Goal: Information Seeking & Learning: Learn about a topic

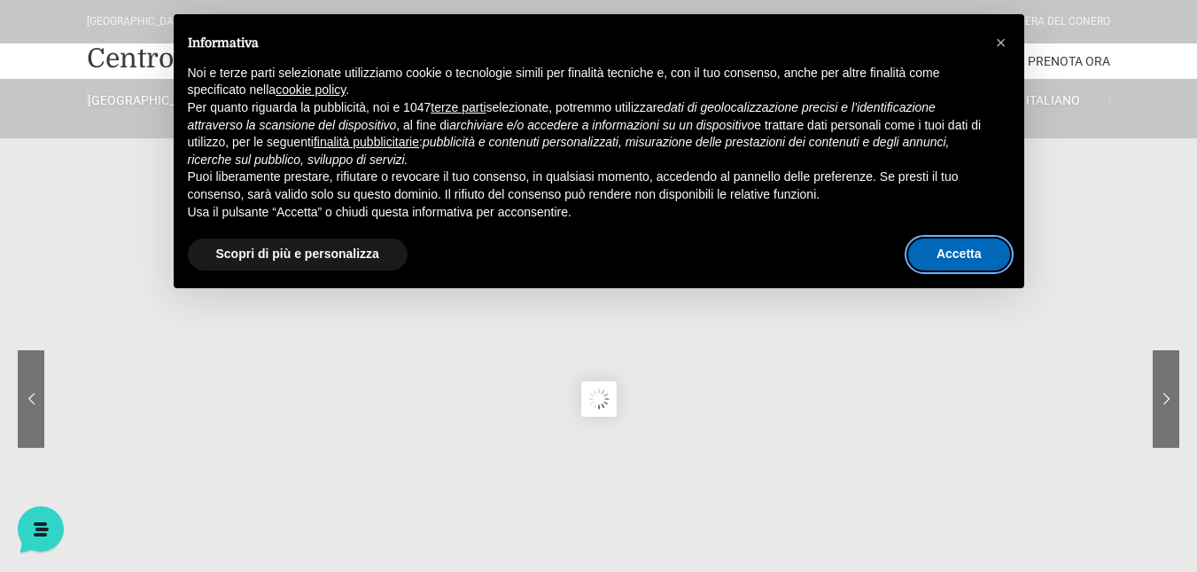
click at [950, 259] on button "Accetta" at bounding box center [959, 254] width 102 height 32
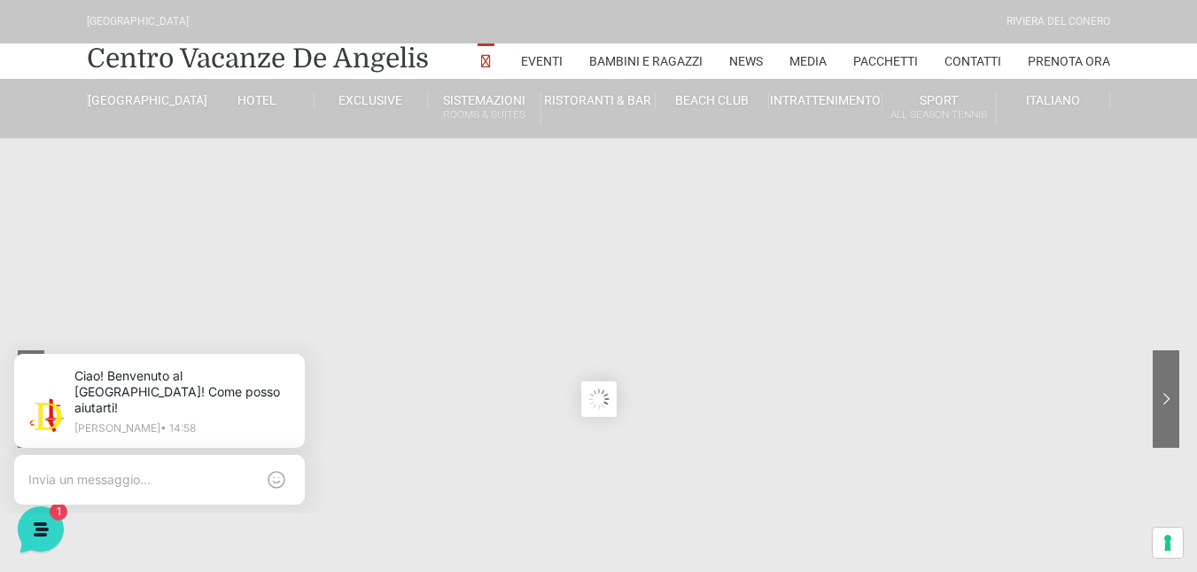
click at [39, 180] on sr7-content at bounding box center [598, 399] width 1197 height 798
click at [300, 356] on icon at bounding box center [301, 357] width 7 height 7
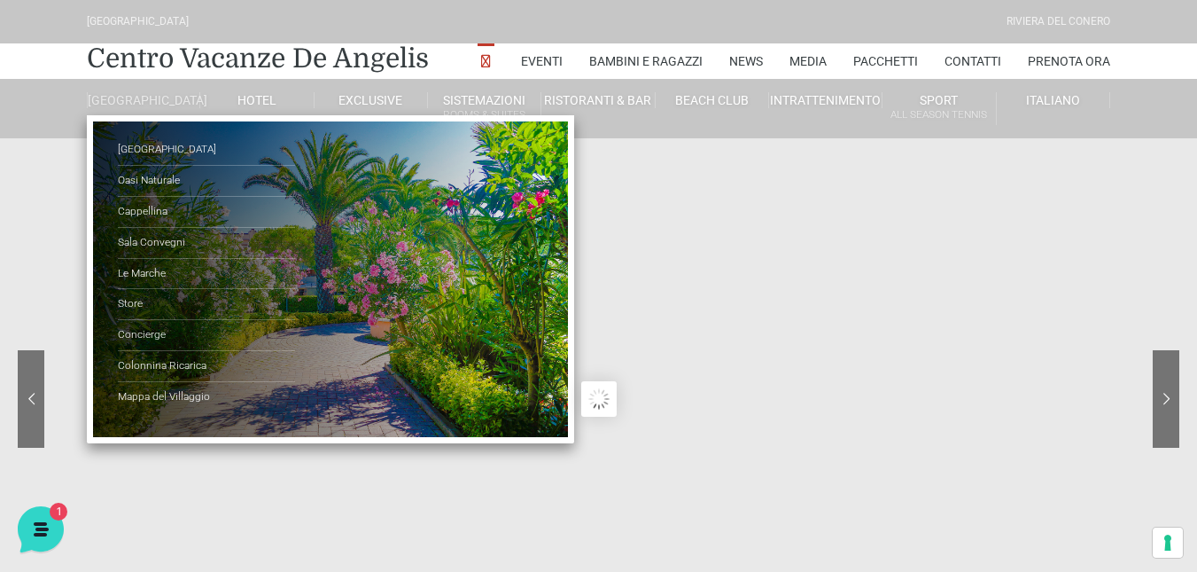
click at [148, 108] on link "[GEOGRAPHIC_DATA]" at bounding box center [143, 100] width 113 height 16
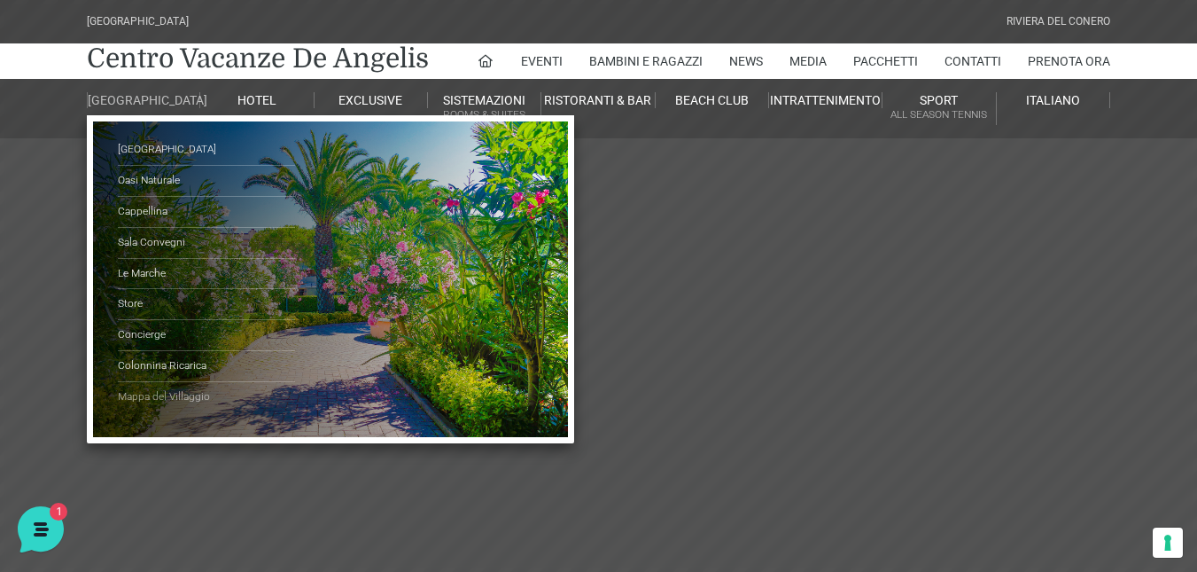
click at [150, 407] on link "Mappa del Villaggio" at bounding box center [206, 397] width 177 height 30
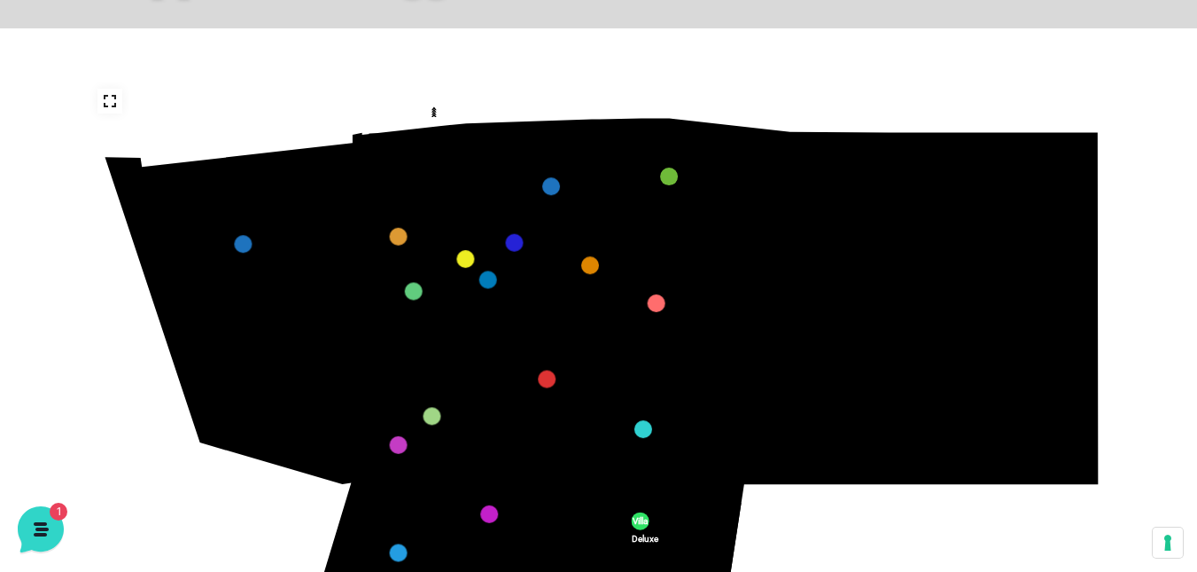
drag, startPoint x: 569, startPoint y: 339, endPoint x: 666, endPoint y: 341, distance: 96.6
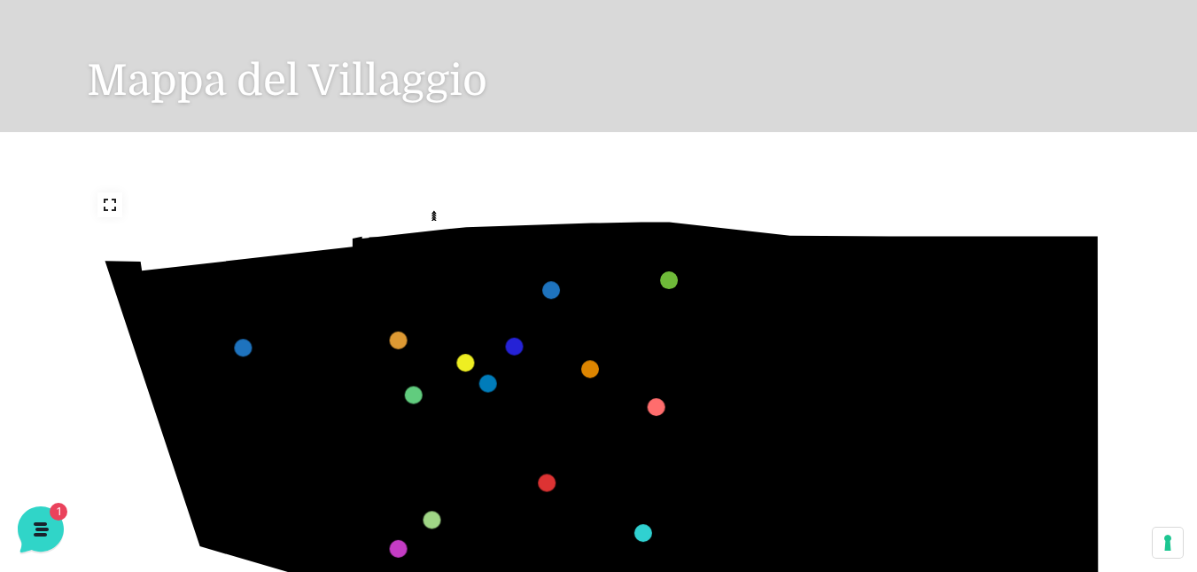
scroll to position [115, 0]
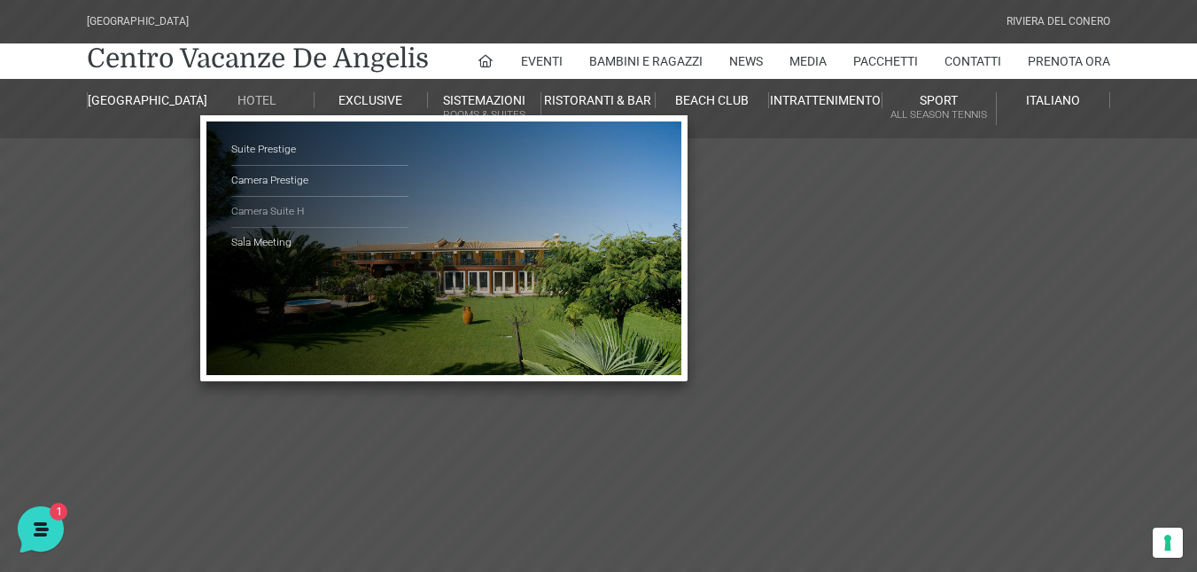
click at [278, 217] on link "Camera Suite H" at bounding box center [319, 212] width 177 height 31
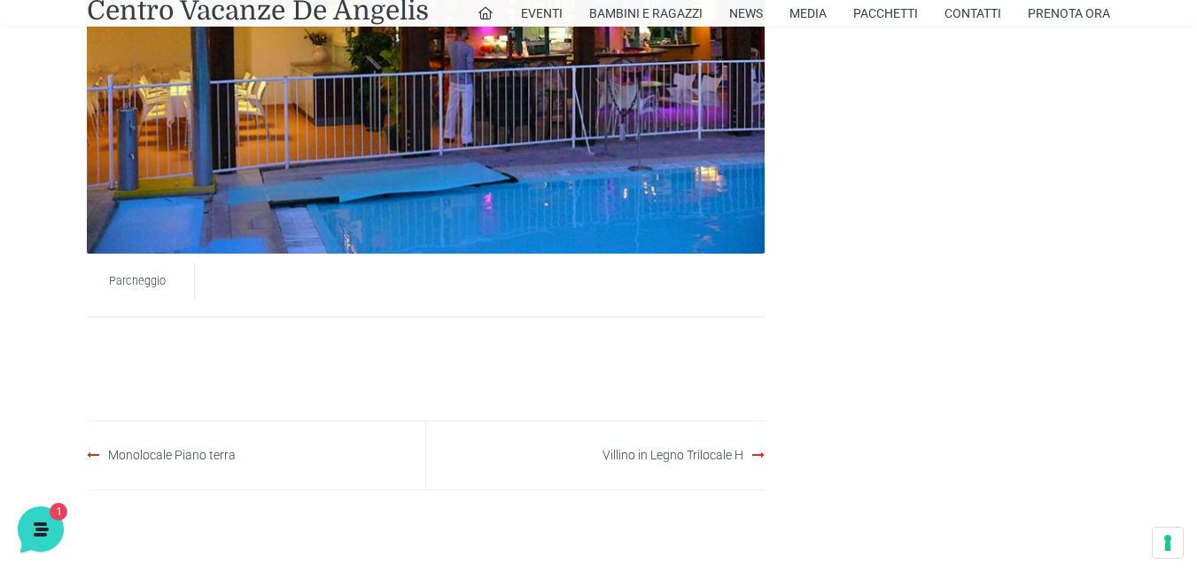
scroll to position [1145, 0]
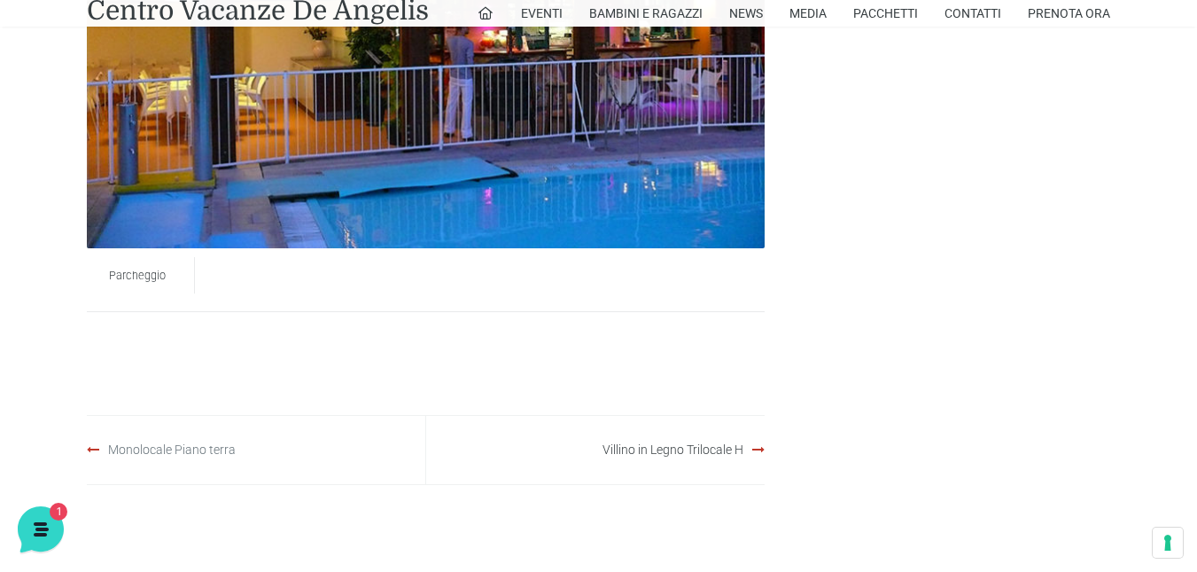
click at [165, 445] on link "Monolocale Piano terra" at bounding box center [172, 449] width 128 height 14
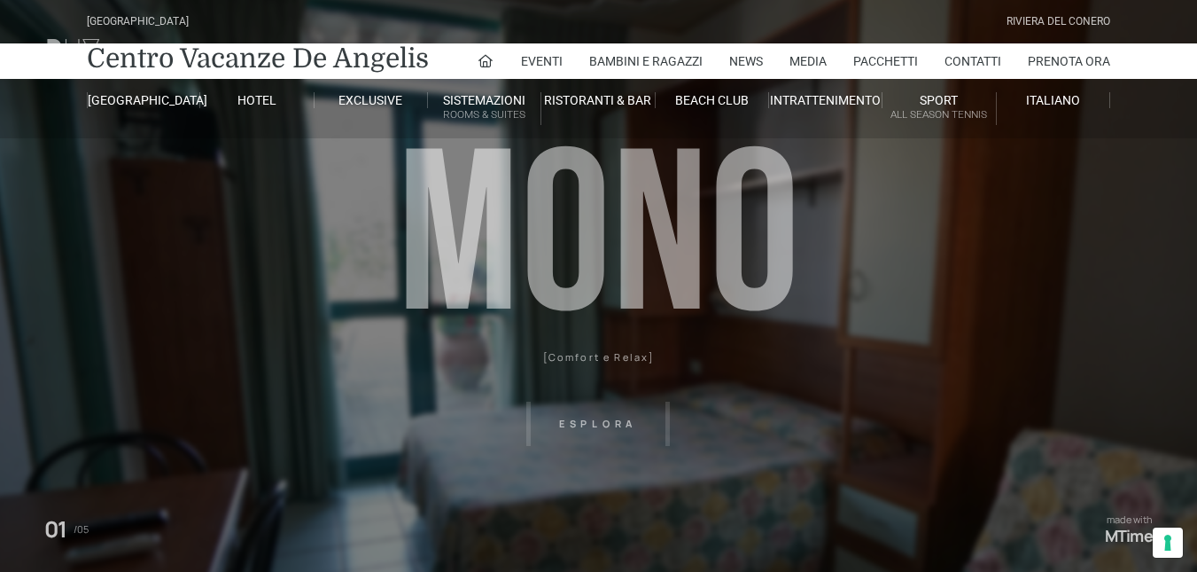
click at [785, 327] on header "[GEOGRAPHIC_DATA] [GEOGRAPHIC_DATA] Centro Vacanze [GEOGRAPHIC_DATA] Eventi Mis…" at bounding box center [598, 399] width 1197 height 798
click at [611, 420] on header "[GEOGRAPHIC_DATA] [GEOGRAPHIC_DATA] Centro Vacanze [GEOGRAPHIC_DATA] Eventi Mis…" at bounding box center [598, 399] width 1197 height 798
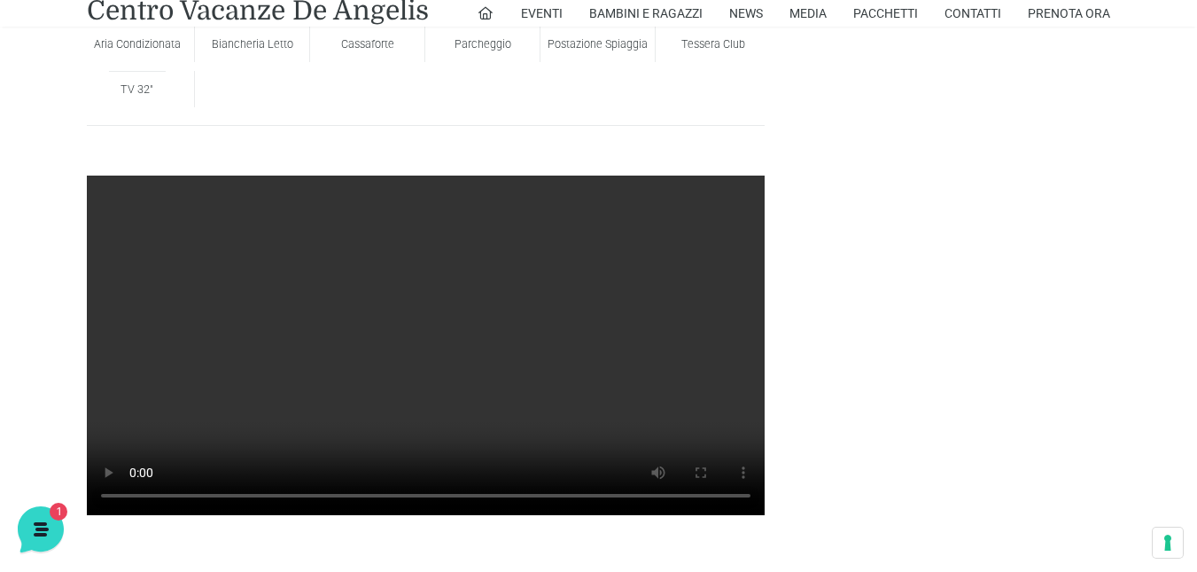
scroll to position [1261, 0]
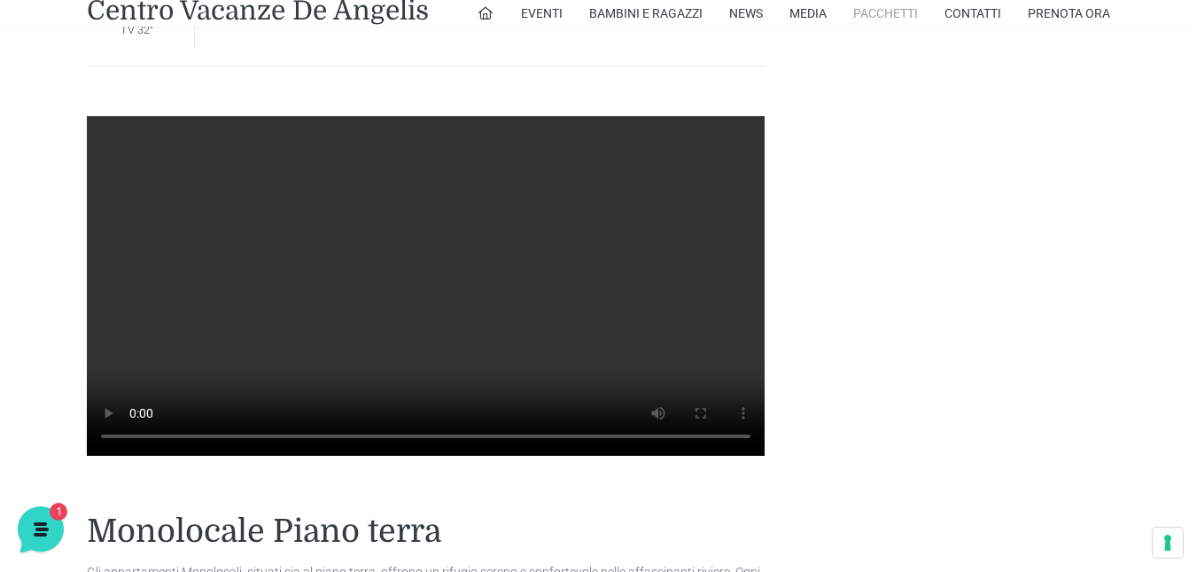
click at [880, 12] on link "Pacchetti" at bounding box center [885, 13] width 65 height 27
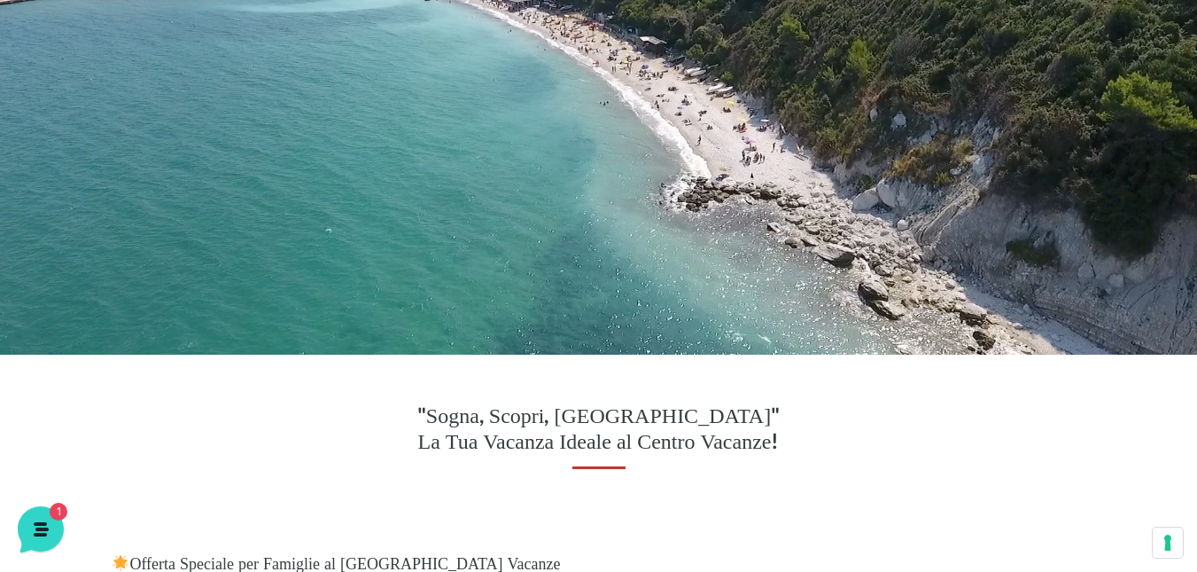
drag, startPoint x: 467, startPoint y: 244, endPoint x: 470, endPoint y: 288, distance: 44.4
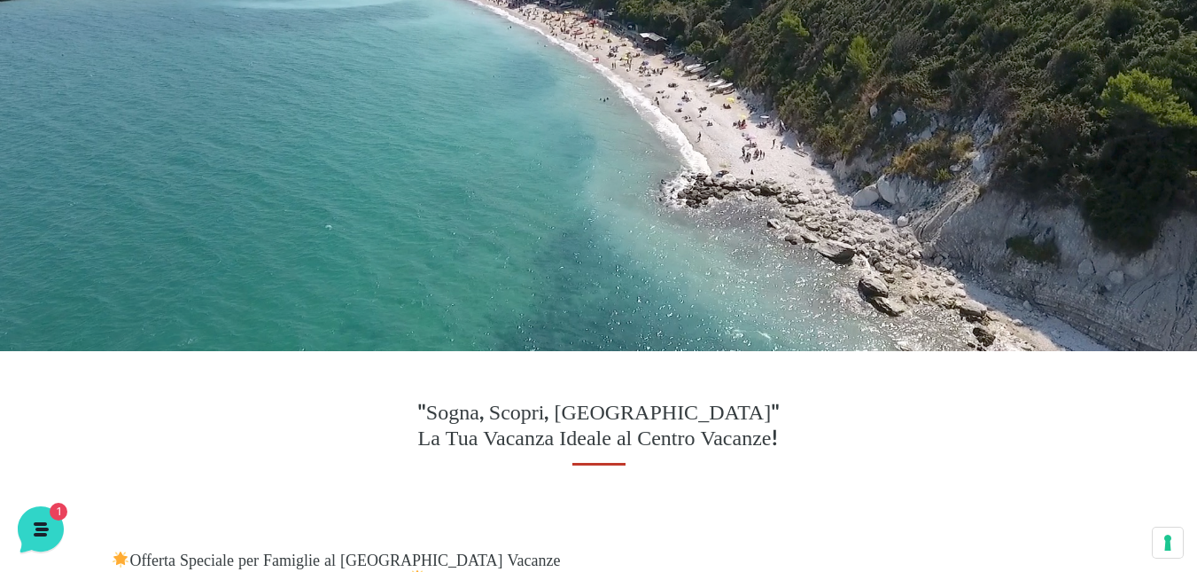
click at [845, 415] on h3 ""Sogna, Scopri, Rilassati" La Tua Vacanza Ideale al Centro Vacanze!" at bounding box center [598, 426] width 499 height 51
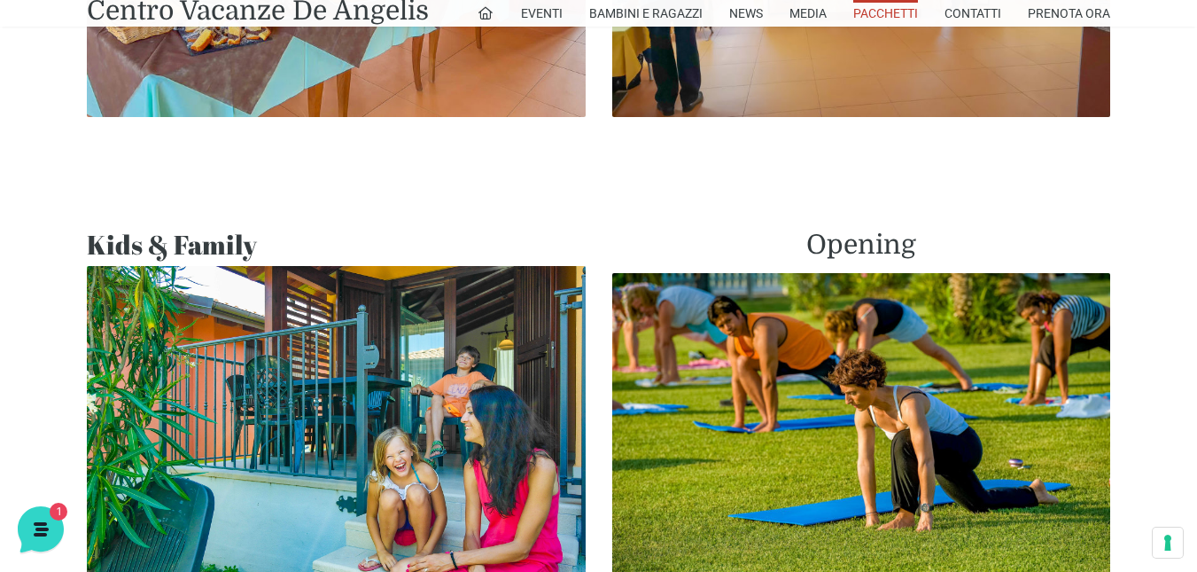
scroll to position [989, 0]
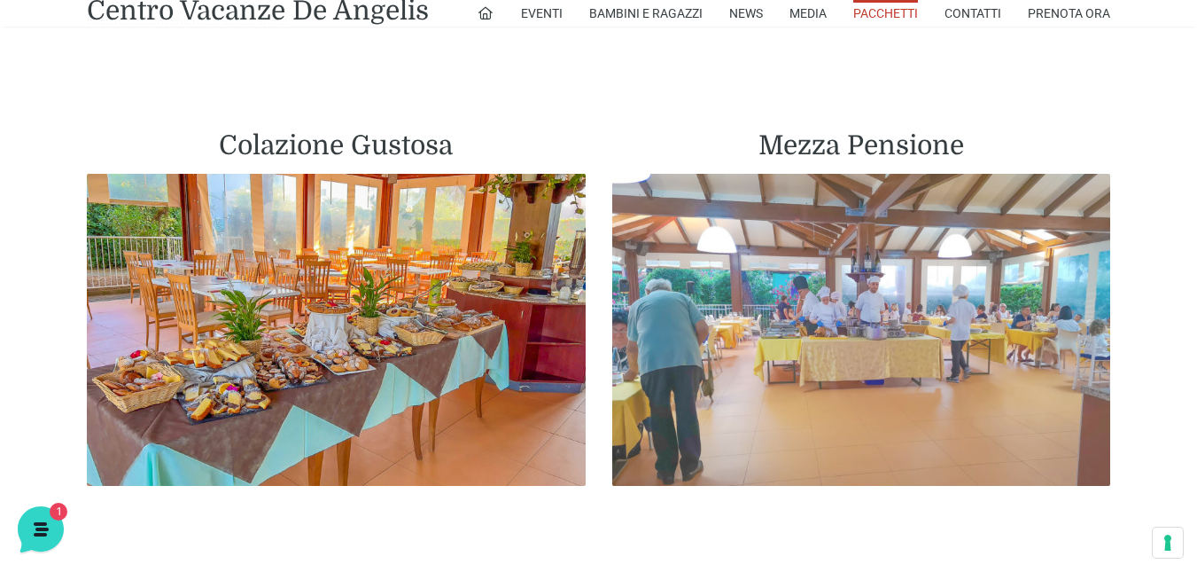
click at [886, 308] on img at bounding box center [861, 330] width 499 height 312
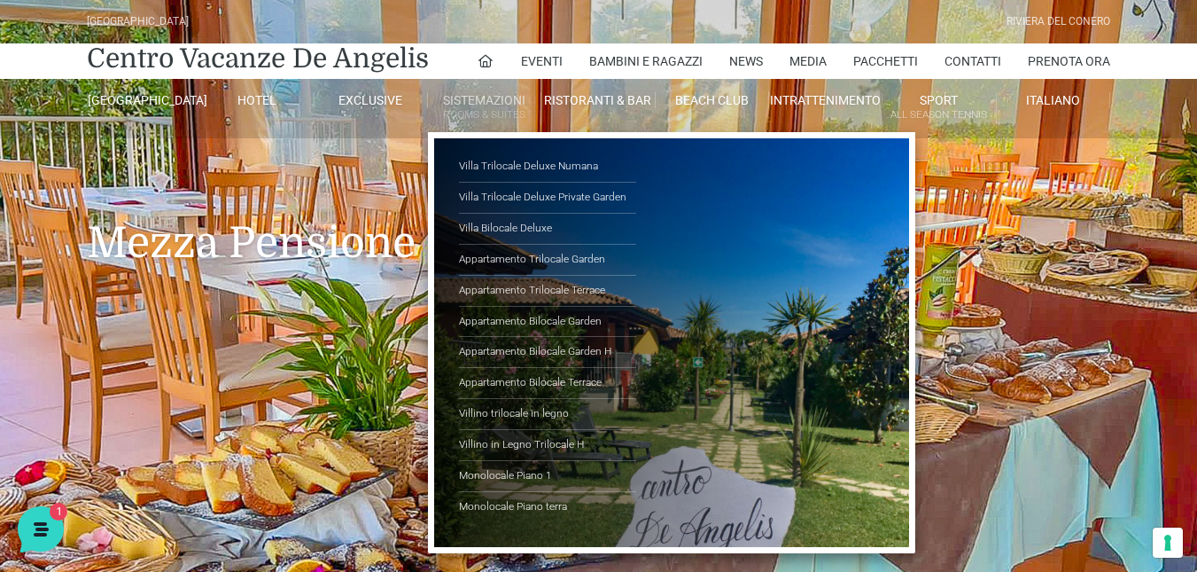
click at [487, 99] on link "Sistemazioni Rooms & Suites" at bounding box center [484, 108] width 113 height 33
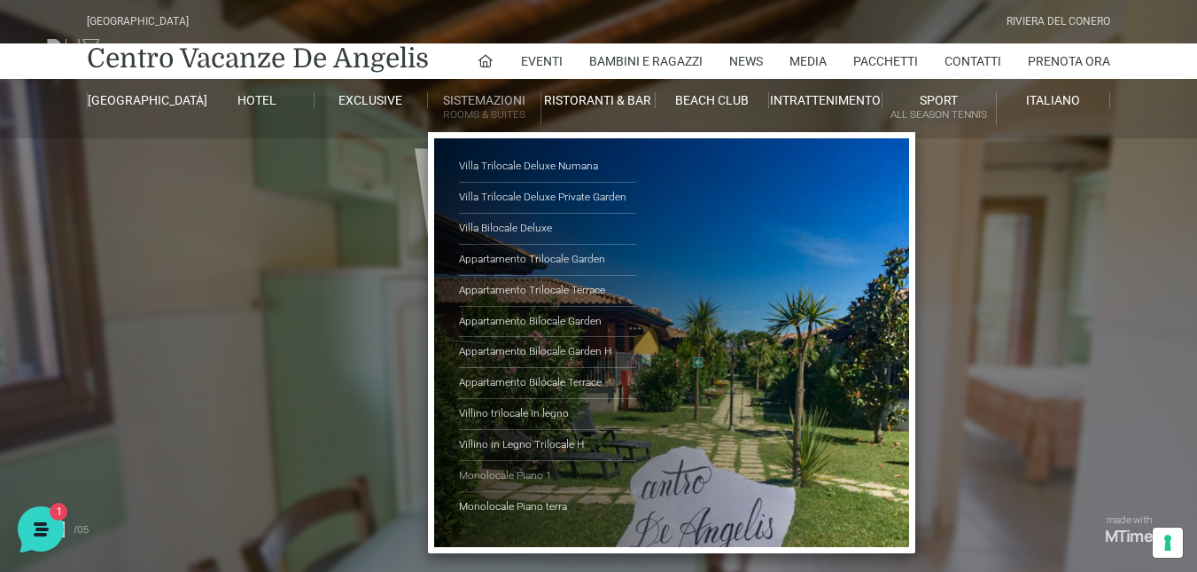
click at [489, 473] on link "Monolocale Piano 1" at bounding box center [547, 476] width 177 height 31
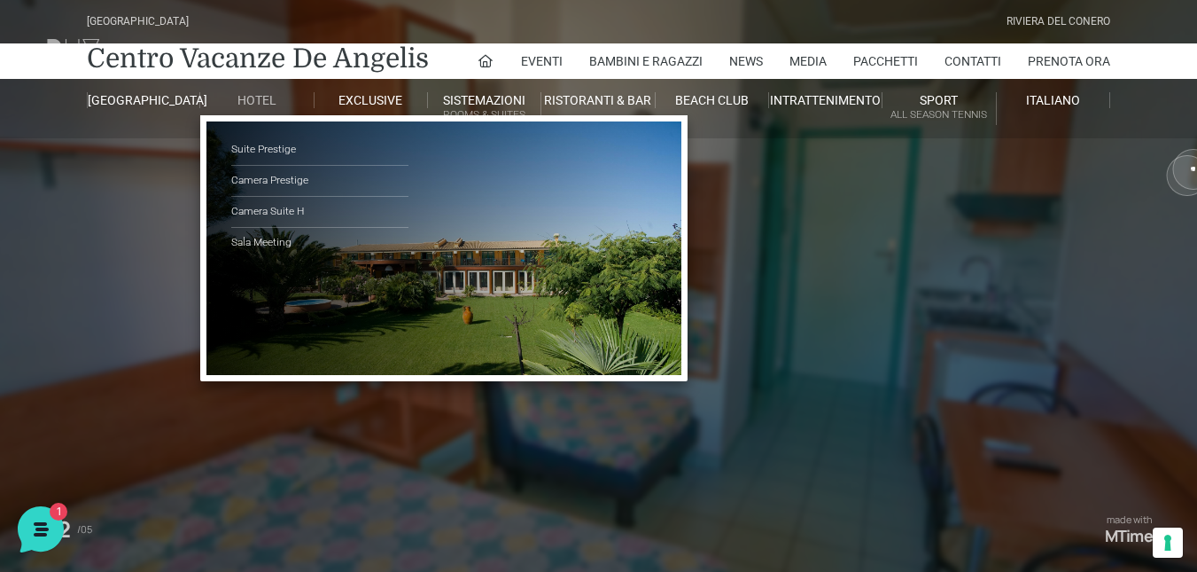
click at [253, 96] on link "Hotel" at bounding box center [256, 100] width 113 height 16
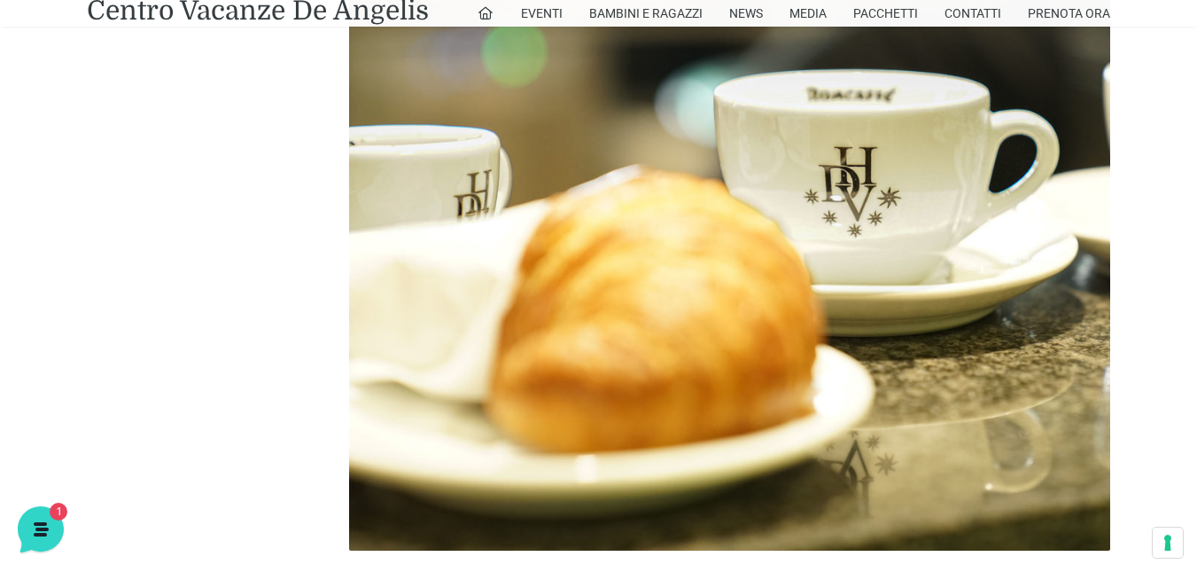
scroll to position [5115, 0]
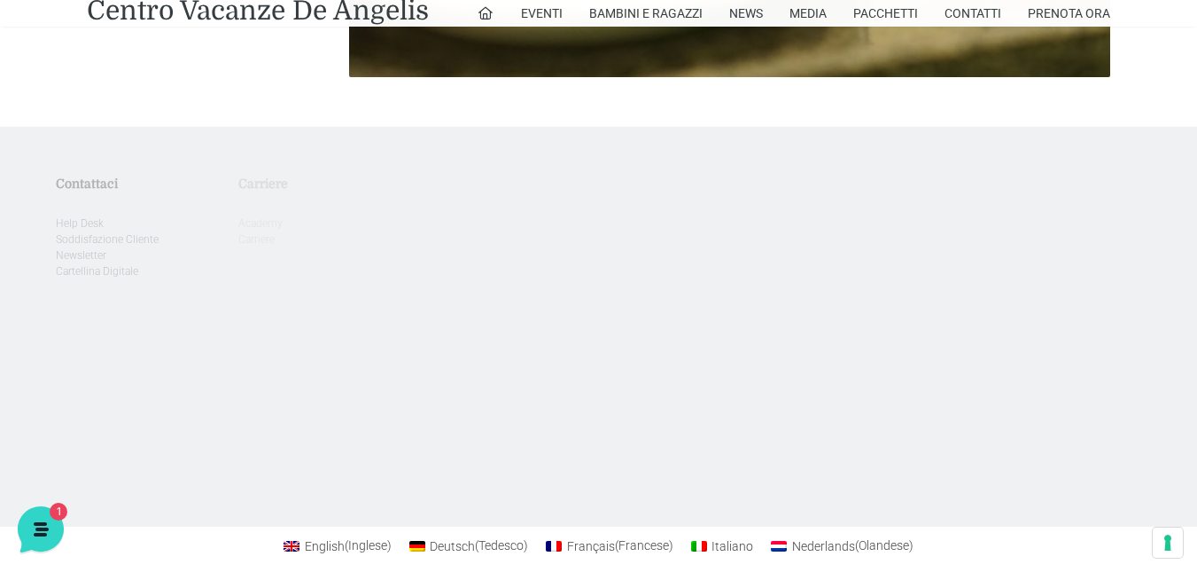
drag, startPoint x: 1145, startPoint y: 205, endPoint x: 736, endPoint y: 359, distance: 436.7
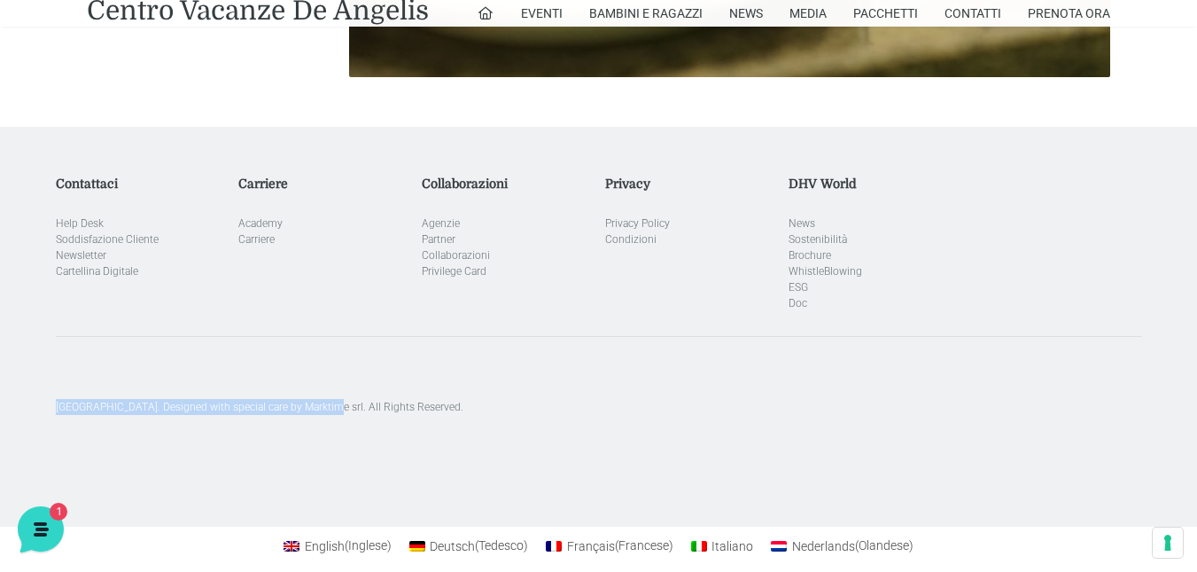
drag, startPoint x: 319, startPoint y: 386, endPoint x: 104, endPoint y: 395, distance: 215.6
click at [56, 368] on aside "[GEOGRAPHIC_DATA]. Designed with special care by Marktime srl. All Rights Reser…" at bounding box center [599, 375] width 1087 height 79
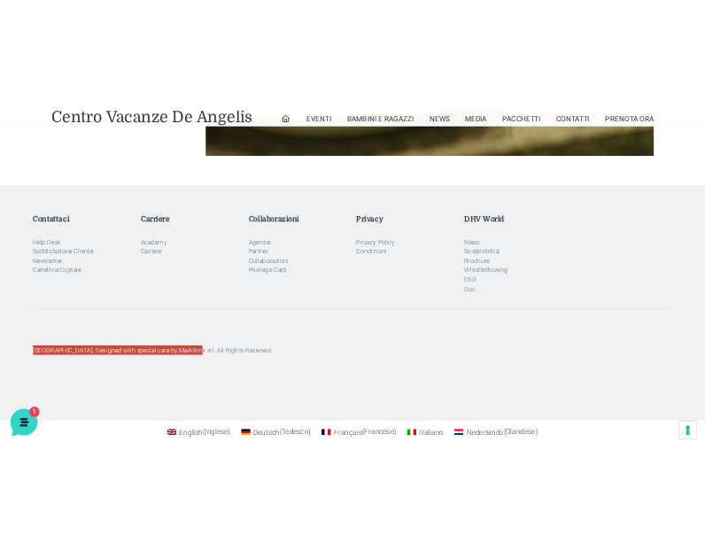
scroll to position [5121, 0]
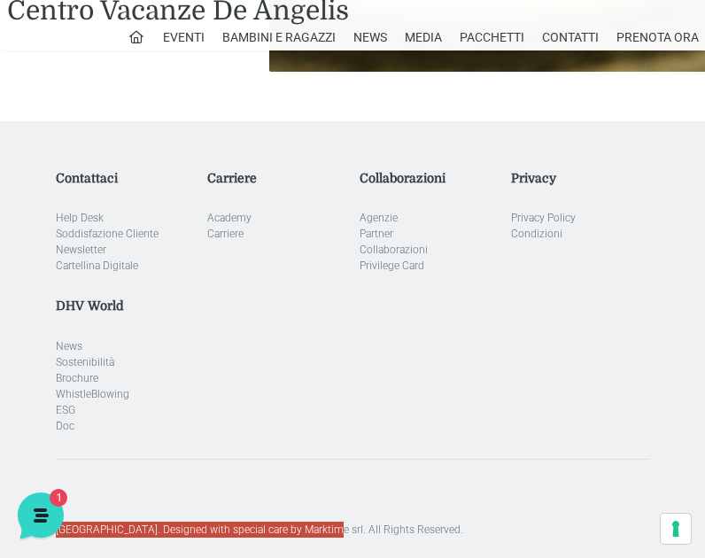
copy p "[GEOGRAPHIC_DATA]"
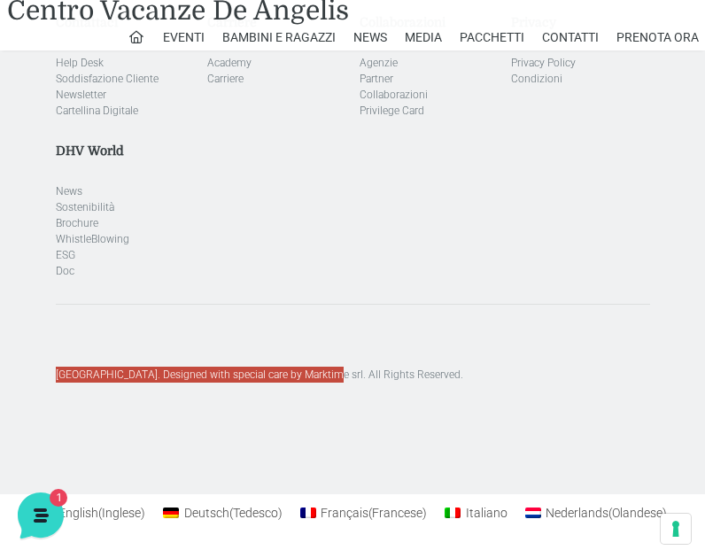
scroll to position [4460, 0]
